Goal: Ask a question

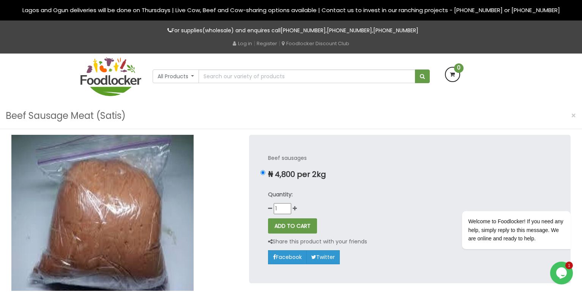
click at [565, 275] on icon "Opens Chat This icon Opens the chat window." at bounding box center [562, 273] width 12 height 12
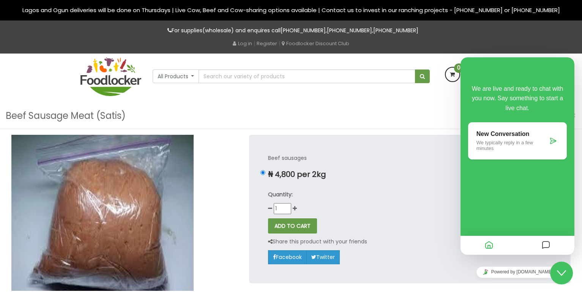
click at [500, 149] on p "We typically reply in a few minutes" at bounding box center [512, 145] width 71 height 11
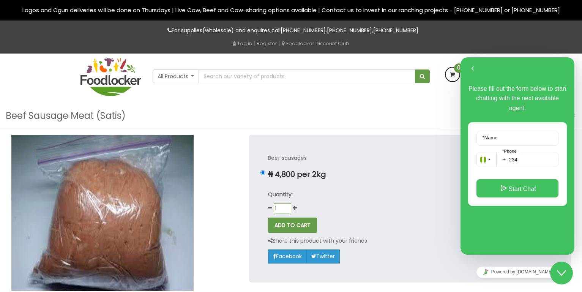
click at [286, 206] on input "1" at bounding box center [282, 208] width 17 height 10
click at [295, 208] on icon at bounding box center [295, 208] width 4 height 5
type input "2"
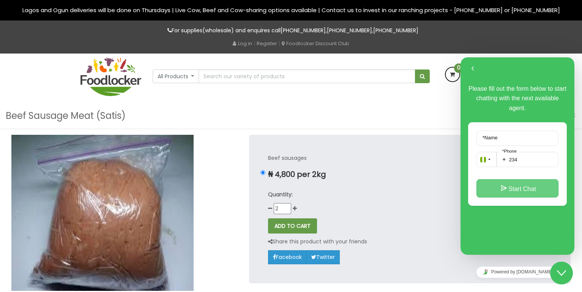
click at [522, 188] on button "Start Chat" at bounding box center [518, 188] width 82 height 18
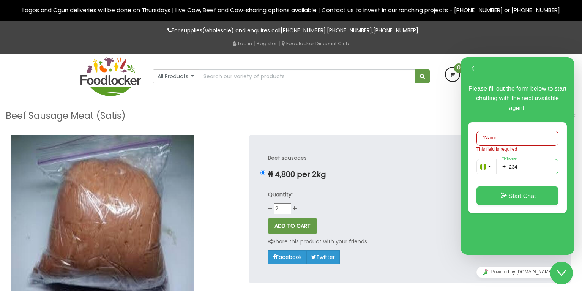
click at [521, 162] on input "234" at bounding box center [528, 166] width 62 height 15
type input "2348062708353"
click at [506, 139] on input "* Name" at bounding box center [518, 138] width 82 height 15
type input "AGU, [PERSON_NAME]"
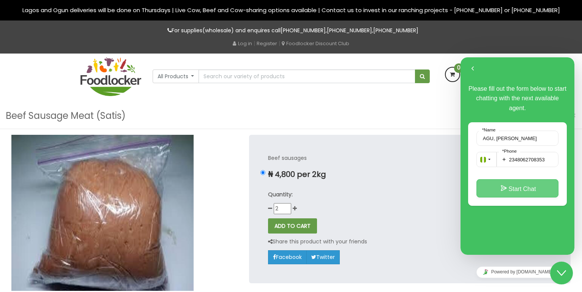
click at [519, 199] on div "AGU, [PERSON_NAME] * Name + [PHONE_NUMBER] * Phone Start Chat" at bounding box center [517, 164] width 99 height 84
click at [515, 189] on button "Start Chat" at bounding box center [518, 188] width 82 height 18
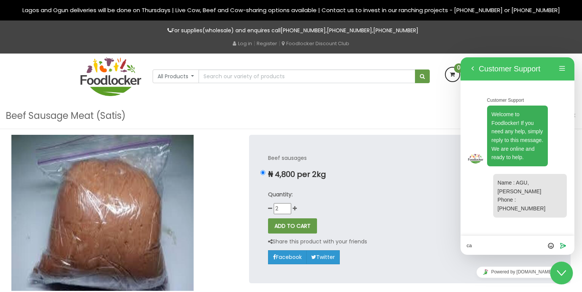
type textarea "c"
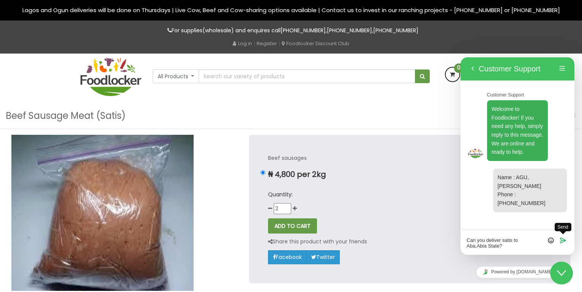
type textarea "Can you deliver satis to Aba,Abia State?"
click at [564, 242] on icon "Send" at bounding box center [563, 240] width 7 height 7
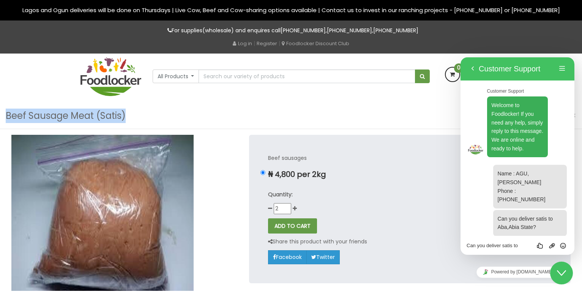
drag, startPoint x: 126, startPoint y: 116, endPoint x: 5, endPoint y: 119, distance: 121.5
click at [5, 119] on div "Beef Sausage Meat (Satis) ×" at bounding box center [291, 116] width 582 height 26
copy h3 "Beef Sausage Meat (Satis)"
